Goal: Check status: Check status

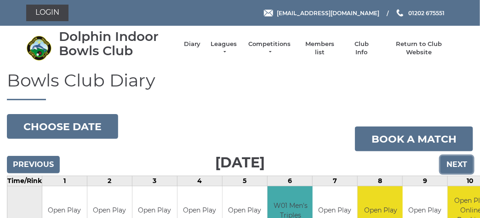
click at [454, 167] on input "Next" at bounding box center [457, 164] width 33 height 17
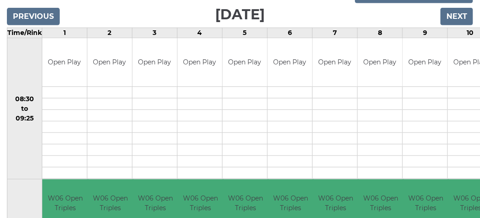
scroll to position [56, 0]
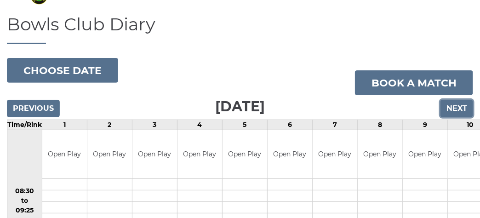
click at [466, 107] on input "Next" at bounding box center [457, 108] width 33 height 17
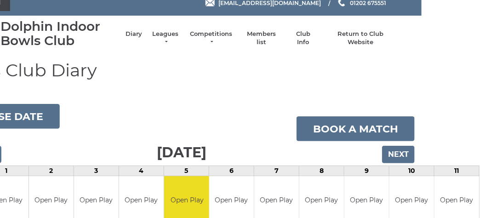
scroll to position [0, 58]
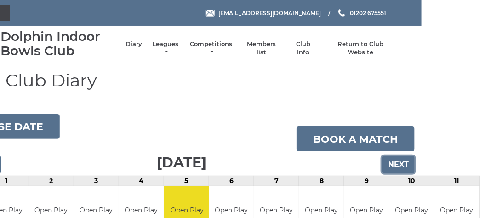
click at [405, 166] on input "Next" at bounding box center [398, 164] width 33 height 17
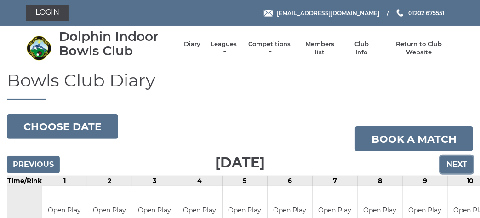
click at [459, 163] on input "Next" at bounding box center [457, 164] width 33 height 17
click at [451, 161] on input "Next" at bounding box center [457, 164] width 33 height 17
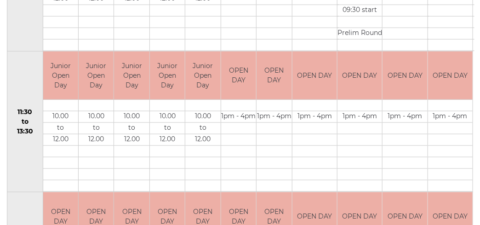
scroll to position [138, 0]
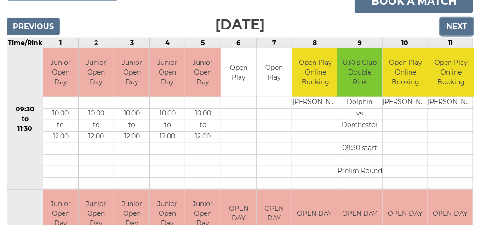
click at [448, 29] on input "Next" at bounding box center [457, 26] width 33 height 17
